Goal: Task Accomplishment & Management: Manage account settings

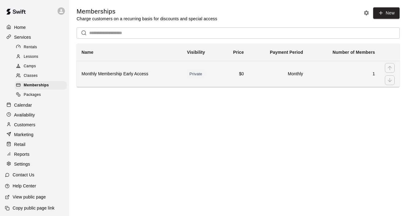
click at [93, 69] on th "Monthly Membership Early Access" at bounding box center [130, 74] width 106 height 26
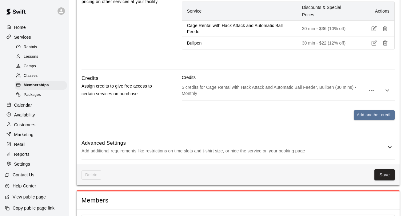
scroll to position [340, 0]
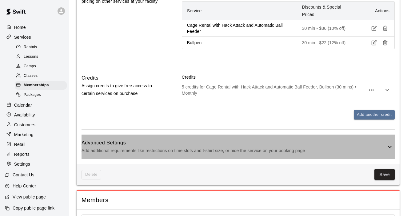
click at [388, 148] on icon at bounding box center [389, 146] width 7 height 7
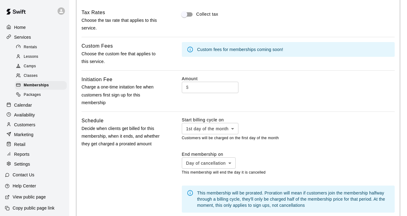
scroll to position [1, 0]
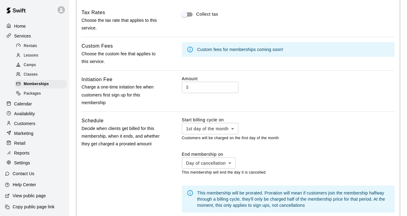
click at [25, 167] on div "Settings" at bounding box center [34, 162] width 59 height 9
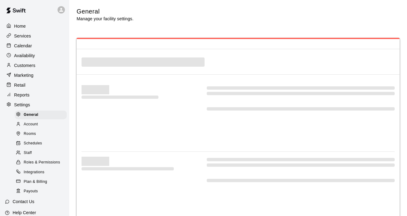
select select "**"
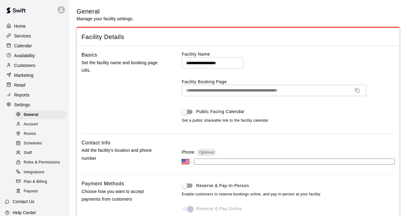
scroll to position [1317, 0]
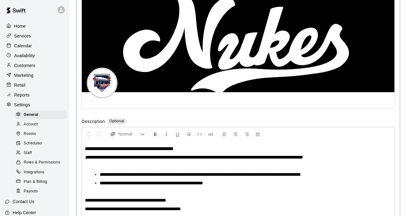
click at [34, 145] on span "Schedules" at bounding box center [33, 144] width 18 height 6
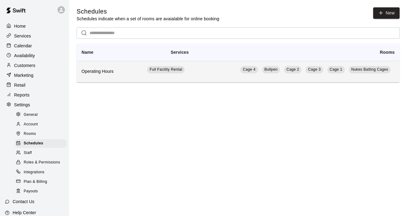
click at [106, 74] on h6 "Operating Hours" at bounding box center [103, 71] width 43 height 7
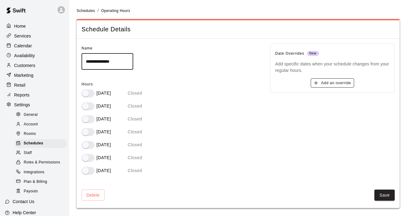
click at [327, 85] on button "Add an override" at bounding box center [332, 83] width 43 height 10
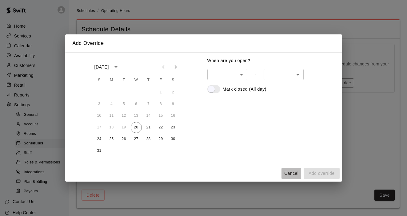
click at [294, 172] on button "Cancel" at bounding box center [292, 173] width 20 height 11
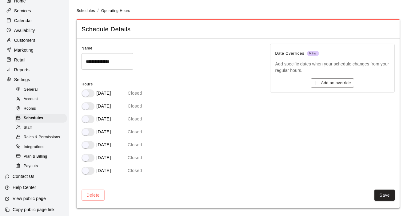
scroll to position [29, 0]
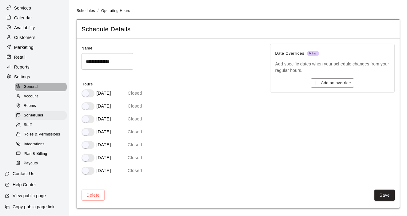
click at [31, 88] on span "General" at bounding box center [31, 87] width 14 height 6
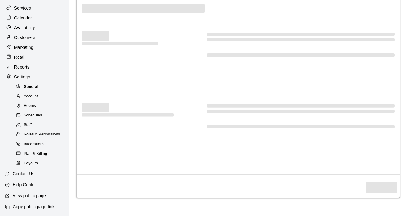
select select "**"
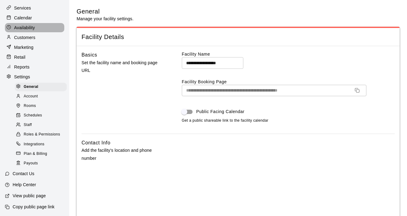
click at [30, 28] on p "Availability" at bounding box center [24, 28] width 21 height 6
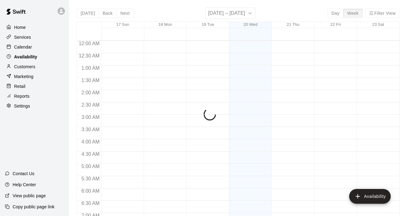
scroll to position [390, 0]
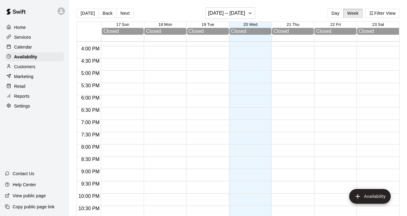
click at [27, 38] on p "Services" at bounding box center [22, 37] width 17 height 6
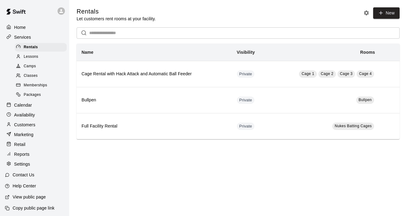
click at [33, 87] on span "Memberships" at bounding box center [35, 85] width 23 height 6
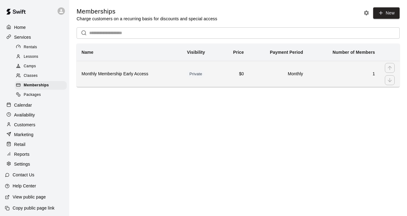
click at [100, 78] on th "Monthly Membership Early Access" at bounding box center [130, 74] width 106 height 26
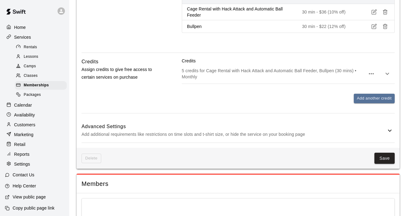
scroll to position [360, 0]
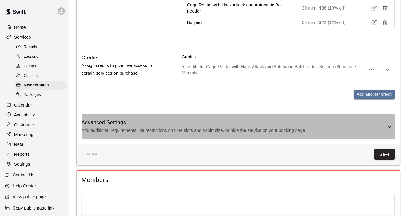
click at [391, 129] on icon at bounding box center [389, 126] width 7 height 7
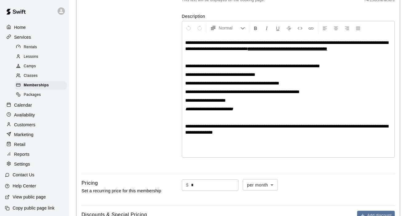
scroll to position [91, 0]
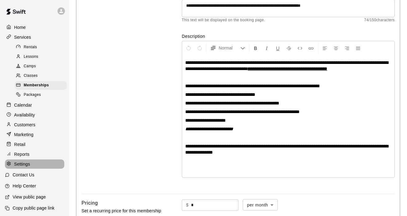
click at [23, 167] on p "Settings" at bounding box center [22, 164] width 16 height 6
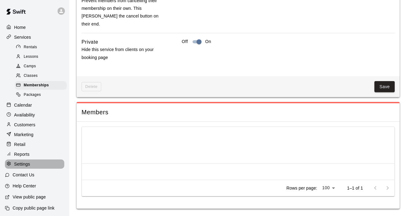
select select "**"
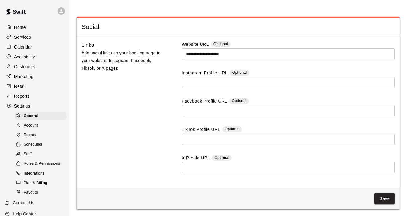
scroll to position [1587, 0]
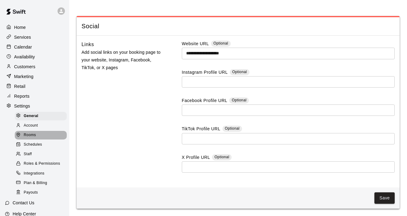
click at [33, 137] on span "Rooms" at bounding box center [30, 135] width 12 height 6
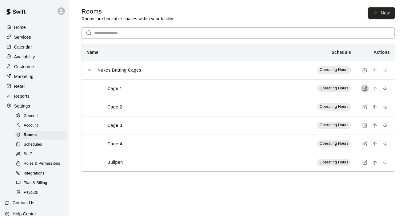
click at [366, 88] on icon "simple table" at bounding box center [365, 88] width 5 height 5
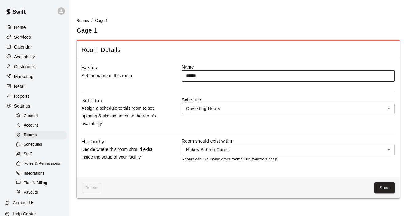
click at [387, 112] on body "Home Services Calendar Availability Customers Marketing Retail Reports Settings…" at bounding box center [203, 103] width 407 height 206
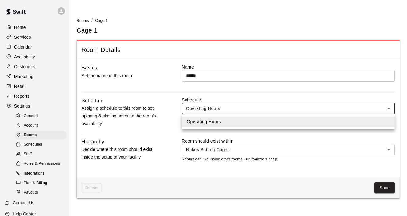
click at [387, 112] on div at bounding box center [203, 108] width 407 height 216
click at [393, 108] on body "Home Services Calendar Availability Customers Marketing Retail Reports Settings…" at bounding box center [203, 103] width 407 height 206
click at [393, 108] on div at bounding box center [203, 108] width 407 height 216
click at [365, 111] on body "Home Services Calendar Availability Customers Marketing Retail Reports Settings…" at bounding box center [203, 103] width 407 height 206
click at [347, 135] on div at bounding box center [203, 108] width 407 height 216
